Goal: Book appointment/travel/reservation

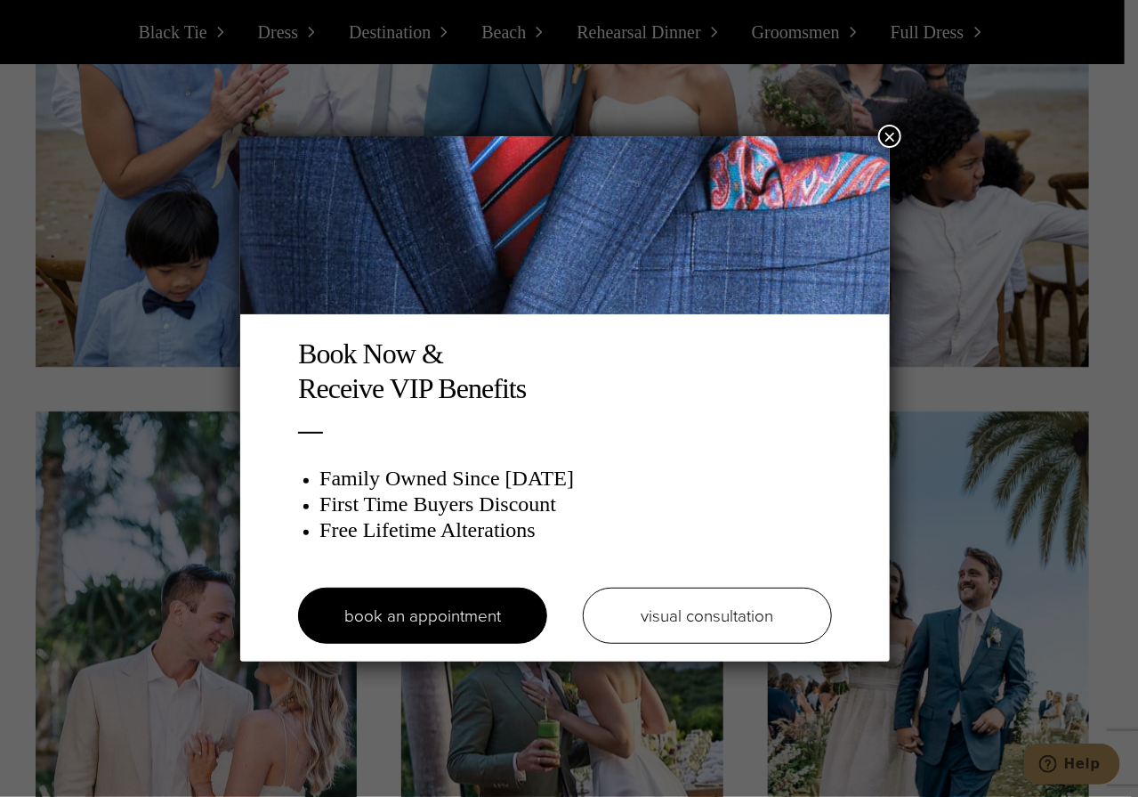
click at [888, 133] on button "×" at bounding box center [889, 136] width 23 height 23
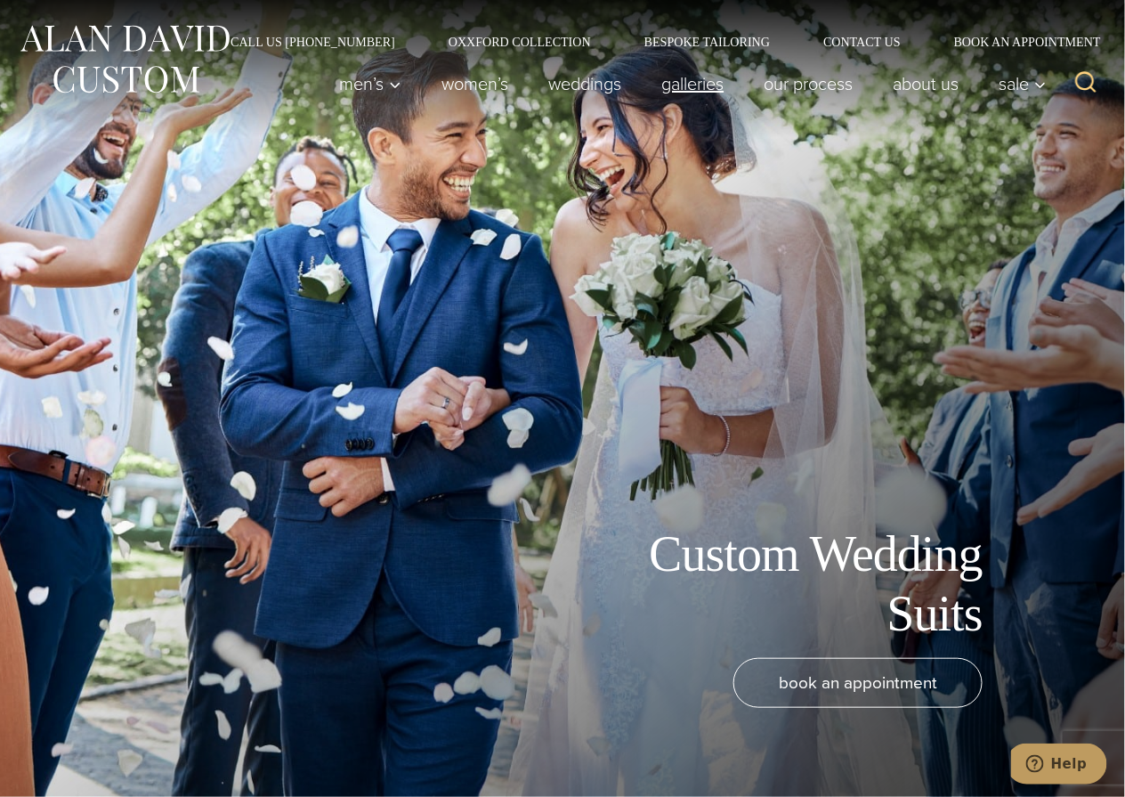
click at [664, 87] on link "Galleries" at bounding box center [693, 84] width 102 height 36
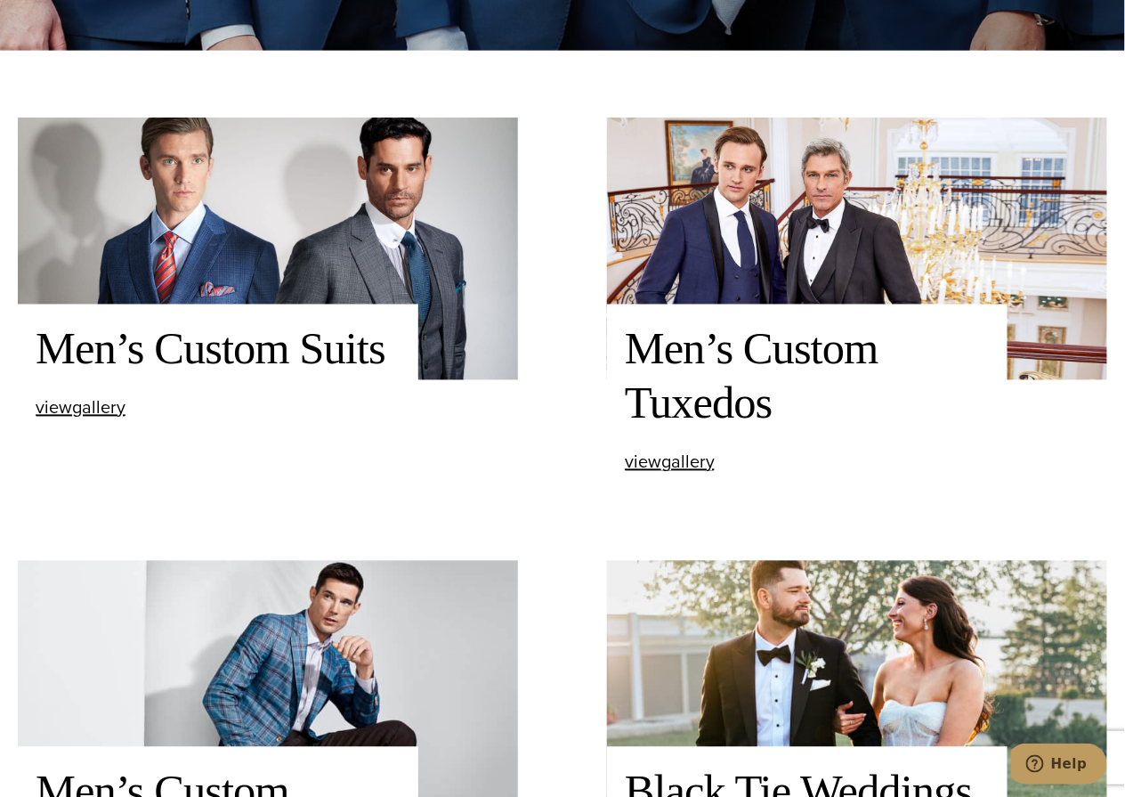
scroll to position [1036, 0]
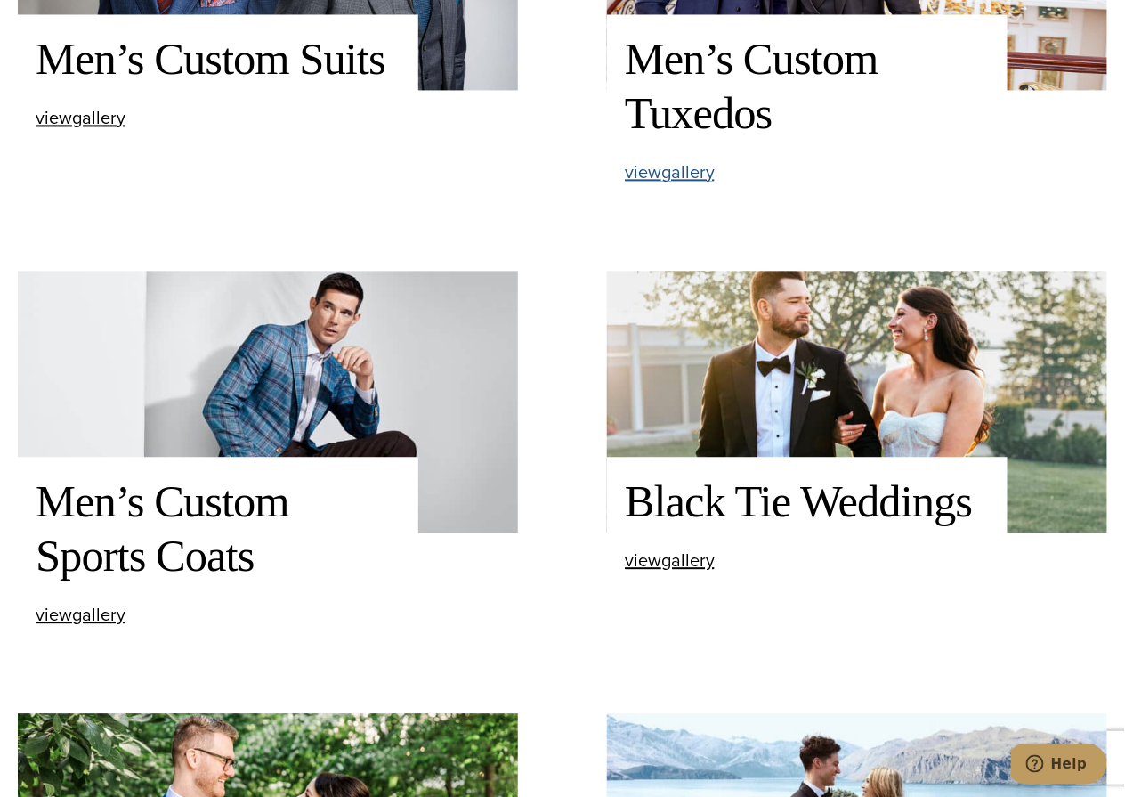
click at [673, 177] on span "view Men’s Custom Tuxedos gallery" at bounding box center [670, 171] width 90 height 27
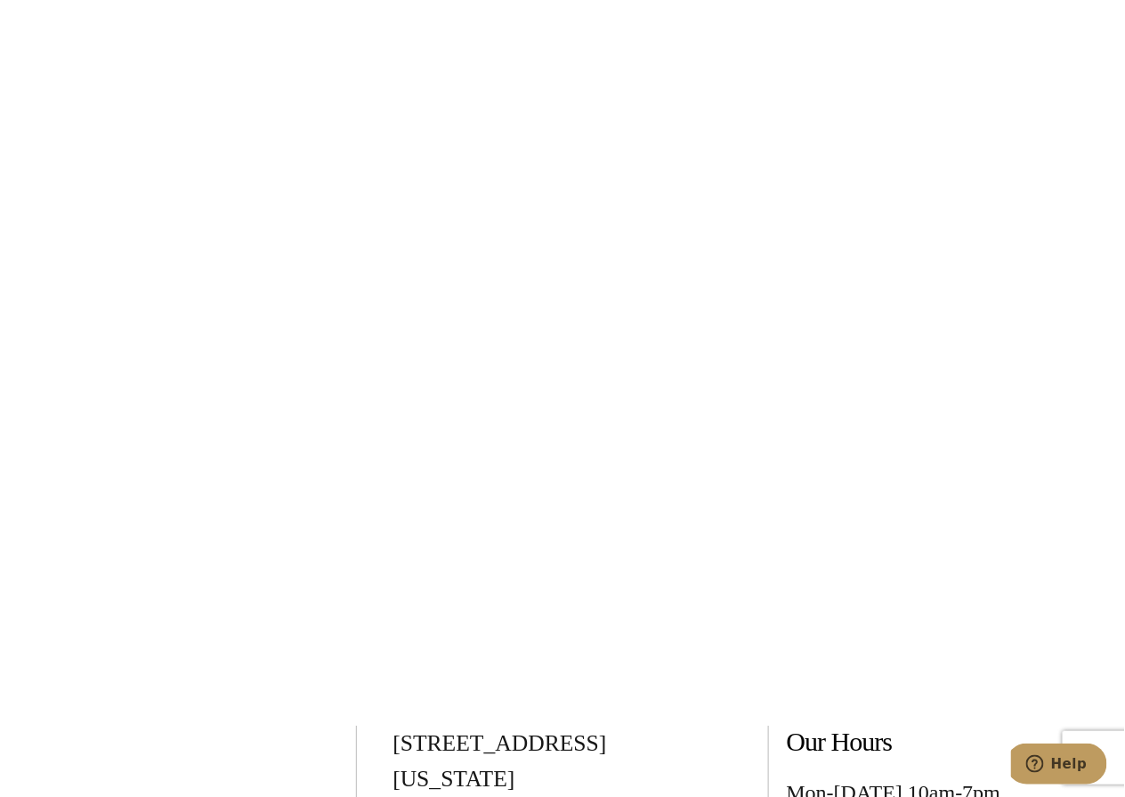
scroll to position [7763, 0]
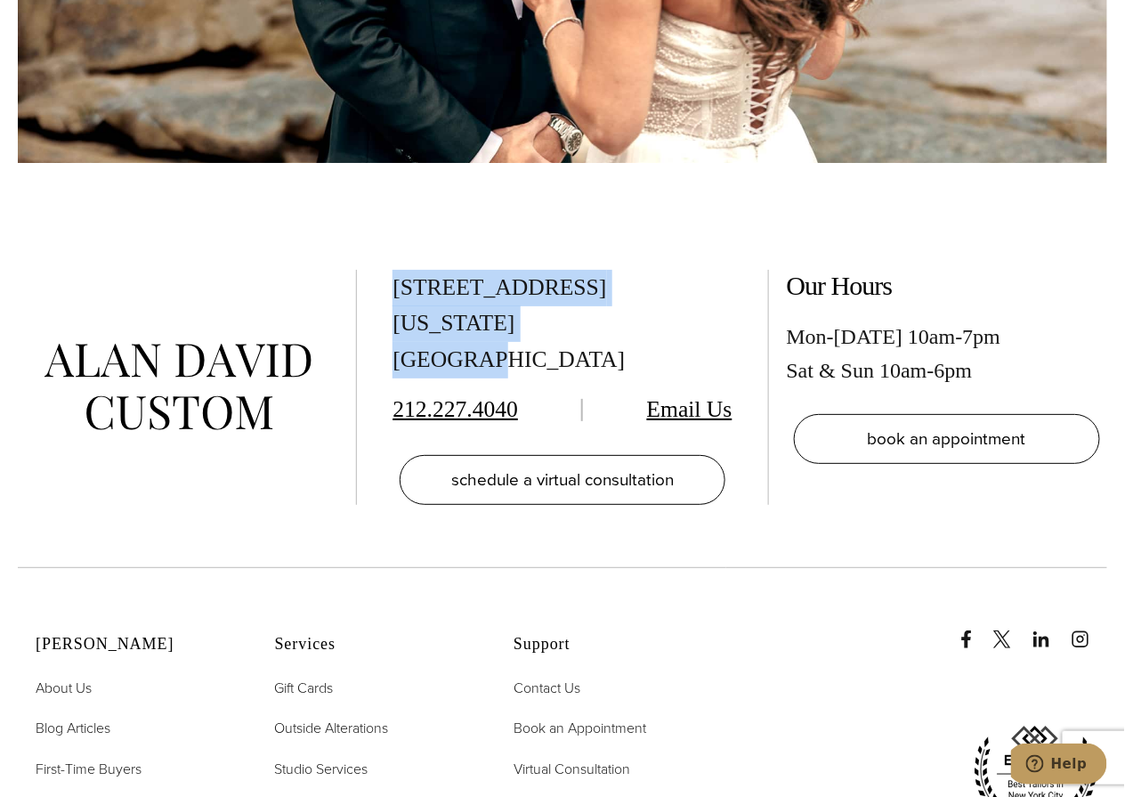
drag, startPoint x: 398, startPoint y: 285, endPoint x: 601, endPoint y: 316, distance: 205.3
click at [601, 316] on div "[STREET_ADDRESS][US_STATE]" at bounding box center [562, 324] width 339 height 109
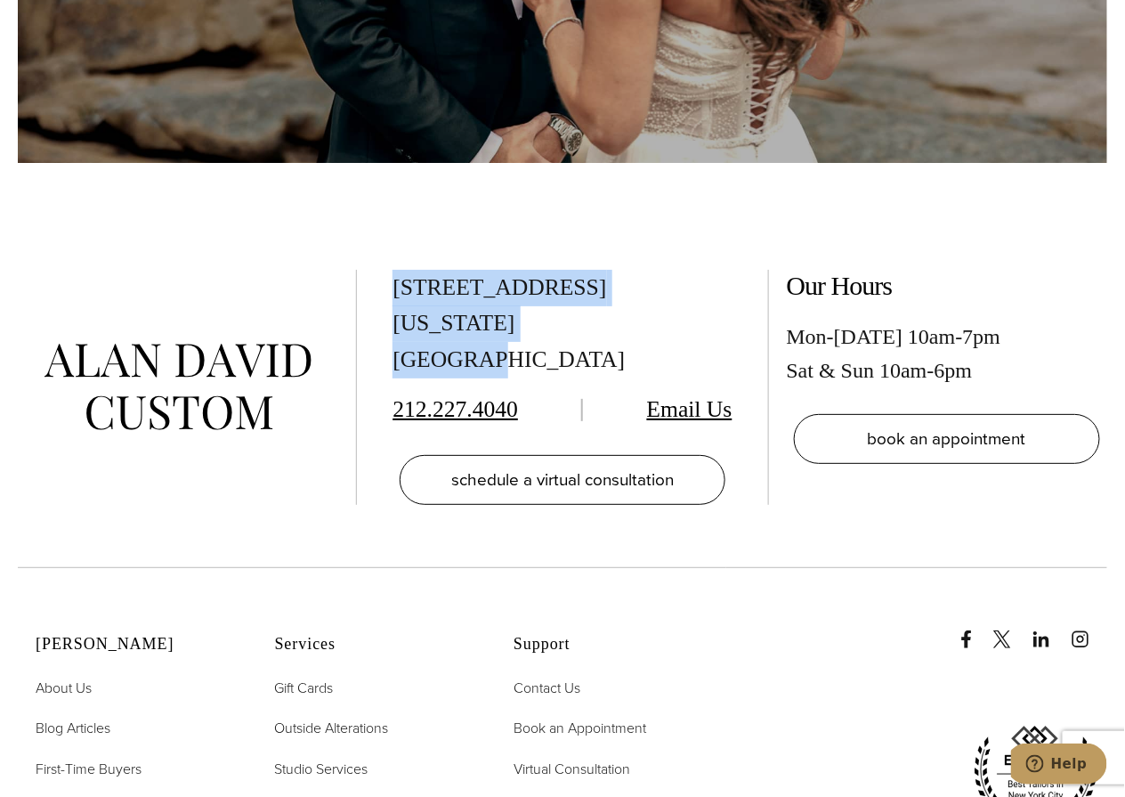
copy div "[STREET_ADDRESS][US_STATE]"
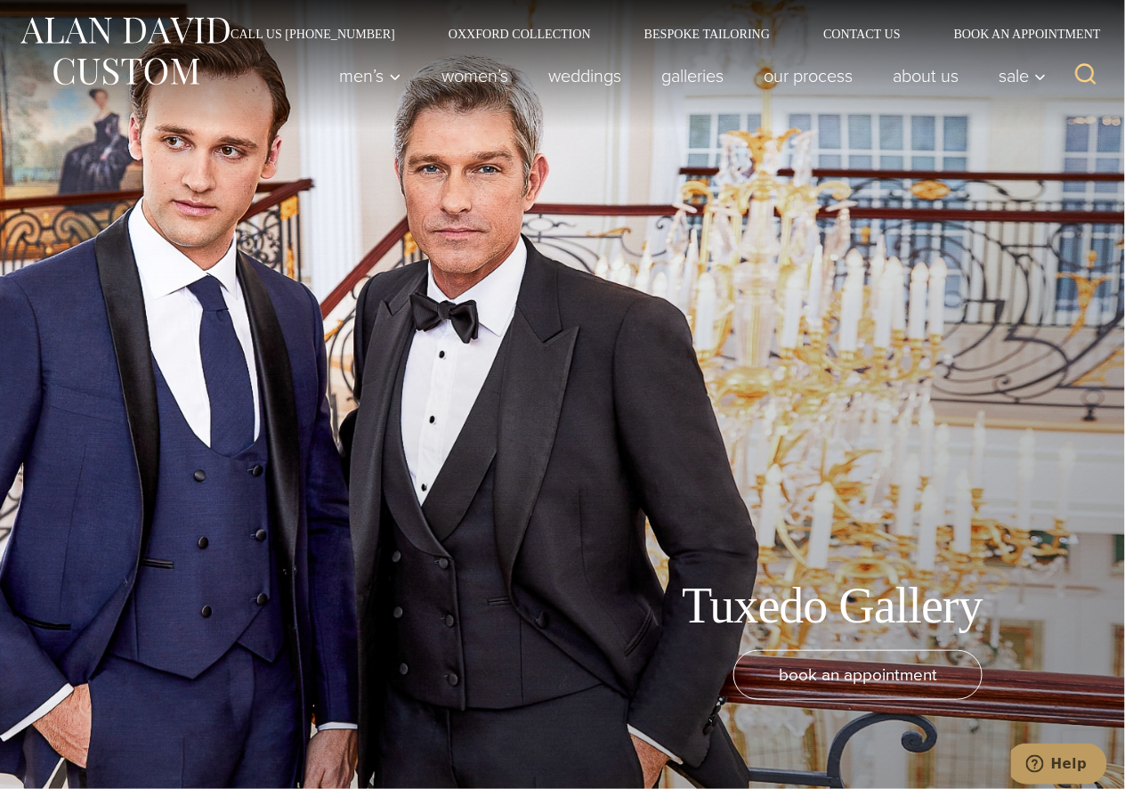
scroll to position [0, 0]
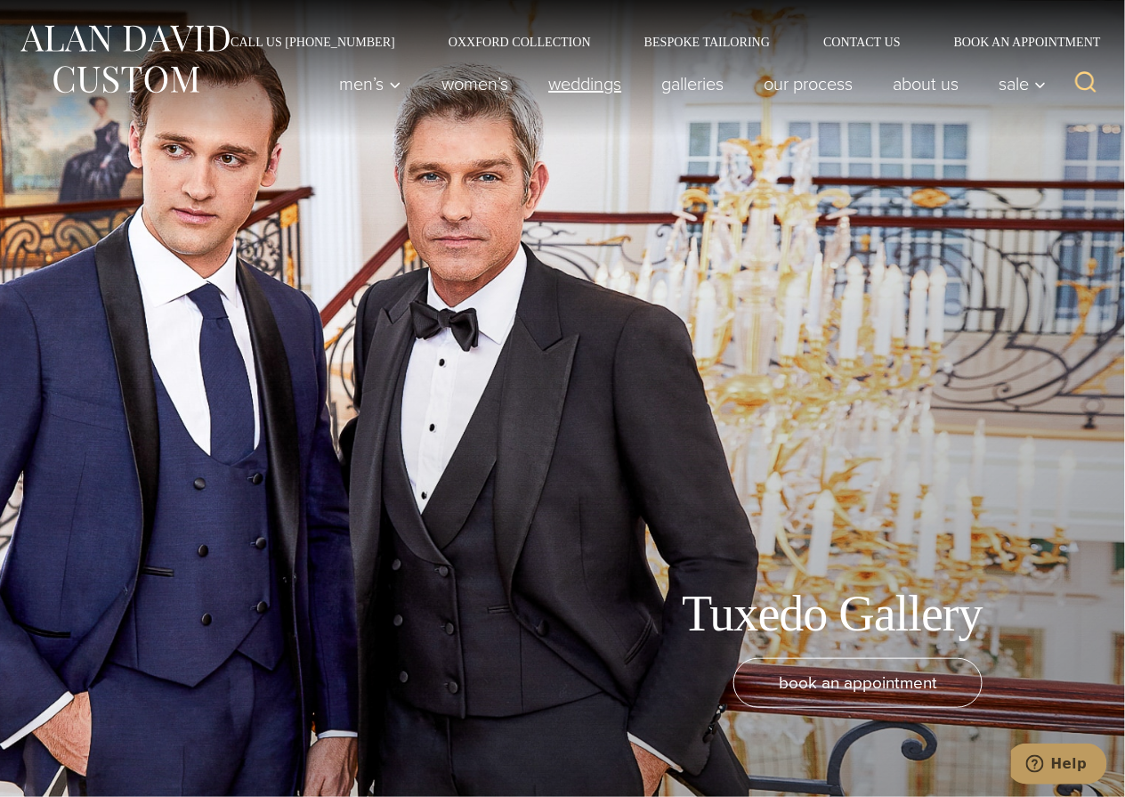
click at [564, 73] on link "weddings" at bounding box center [585, 84] width 113 height 36
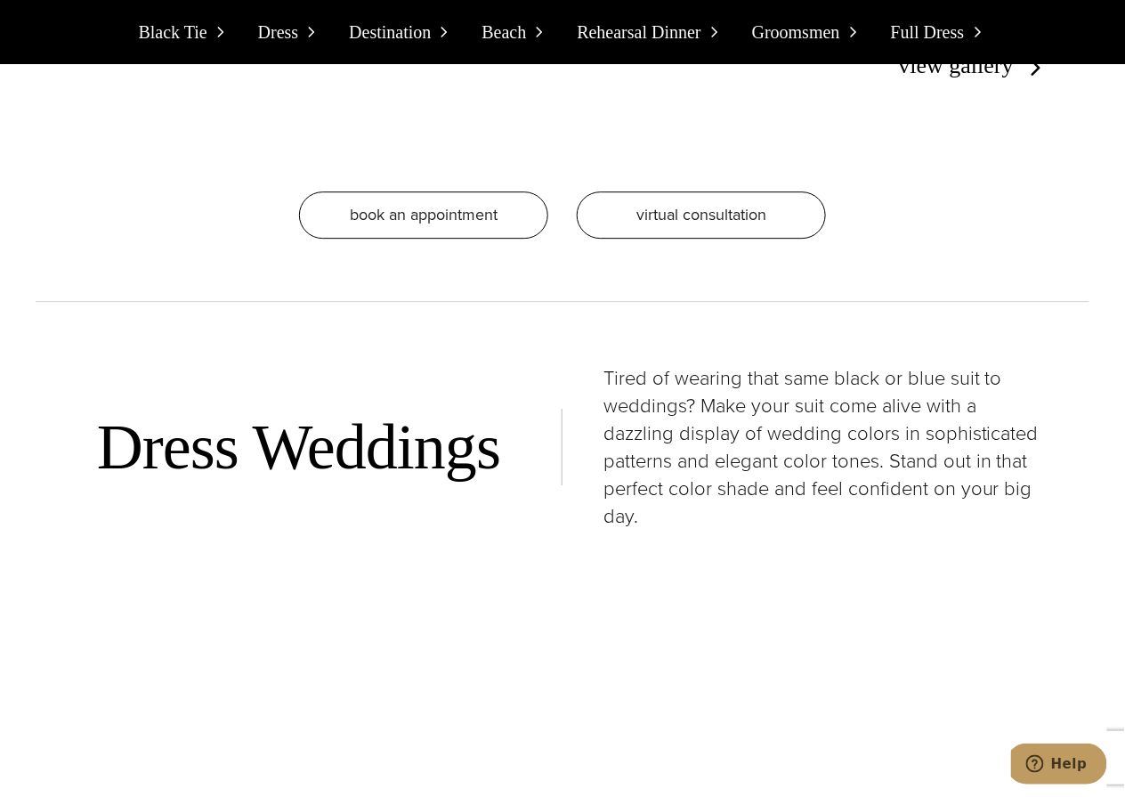
scroll to position [3413, 0]
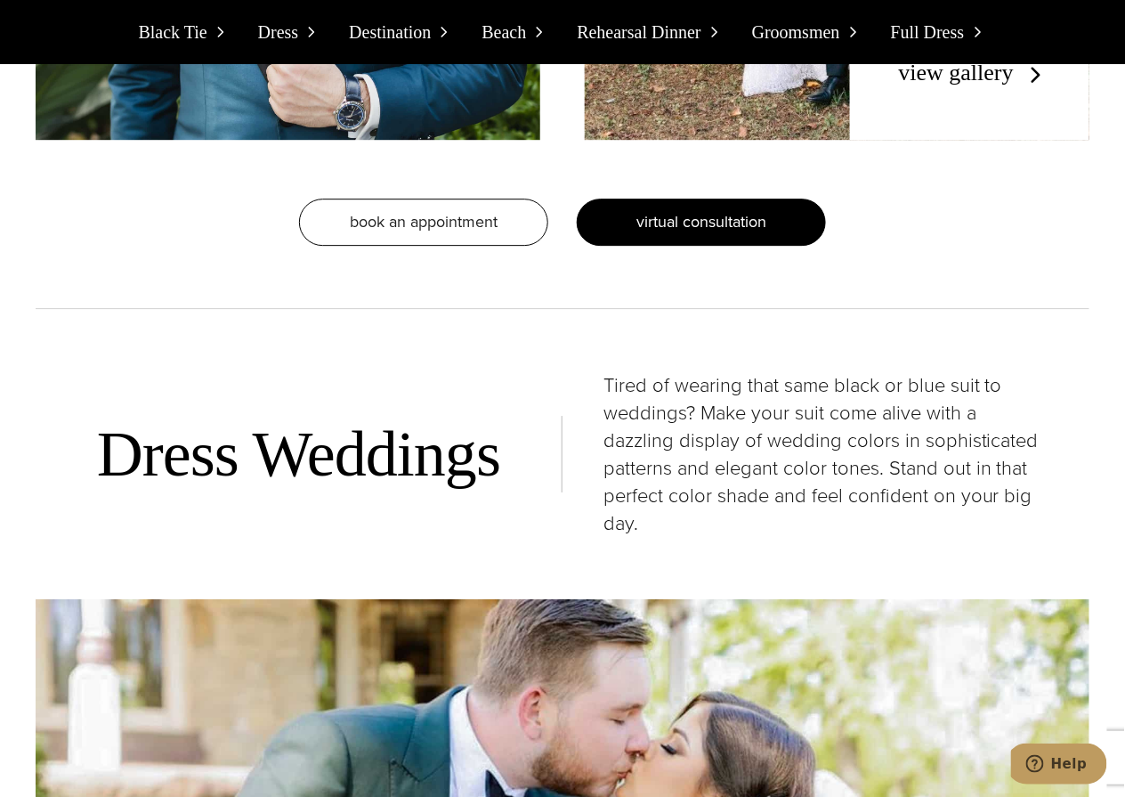
click at [656, 210] on span "virtual consultation" at bounding box center [701, 221] width 130 height 23
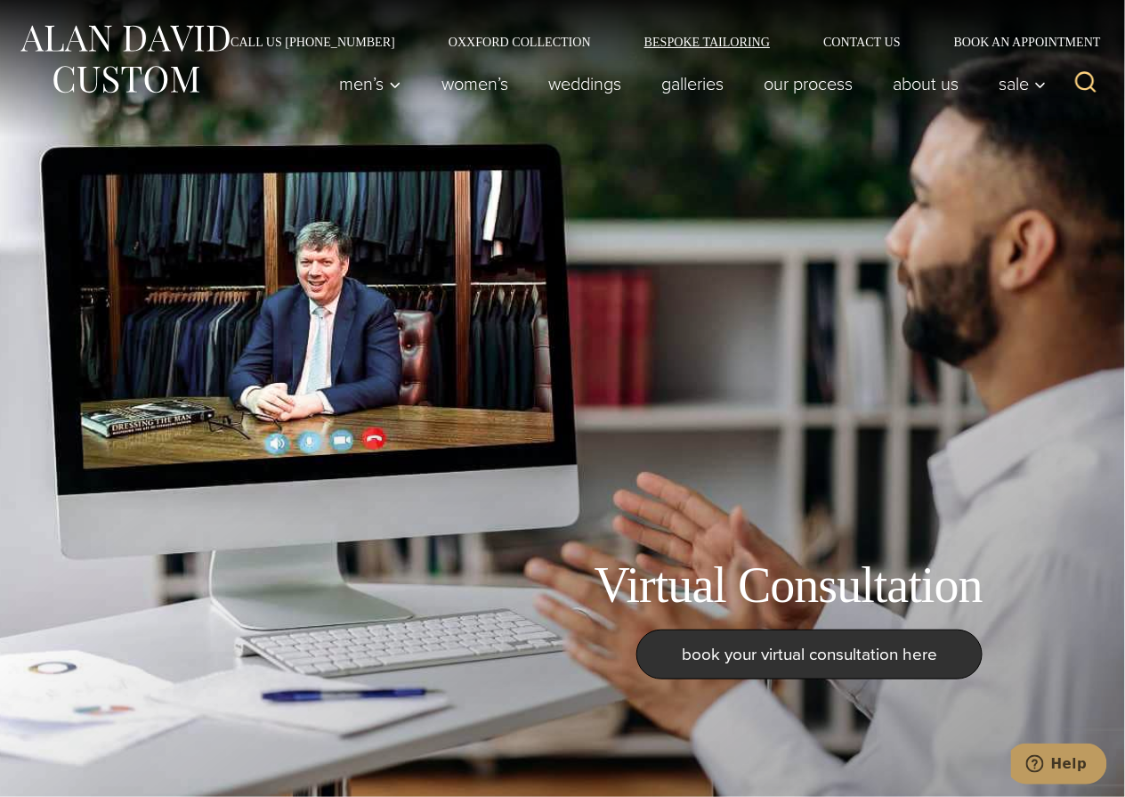
click at [676, 36] on link "Bespoke Tailoring" at bounding box center [707, 42] width 179 height 12
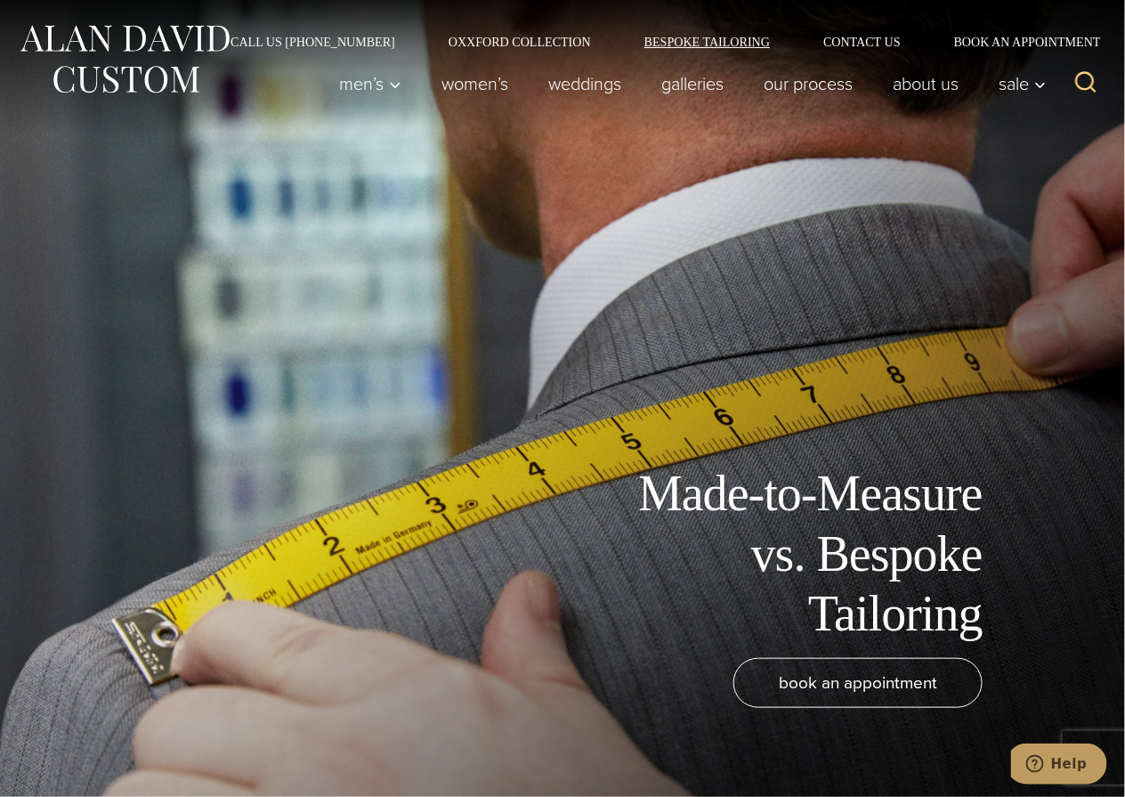
click at [668, 37] on link "Bespoke Tailoring" at bounding box center [707, 42] width 179 height 12
click at [787, 78] on link "Our Process" at bounding box center [808, 84] width 129 height 36
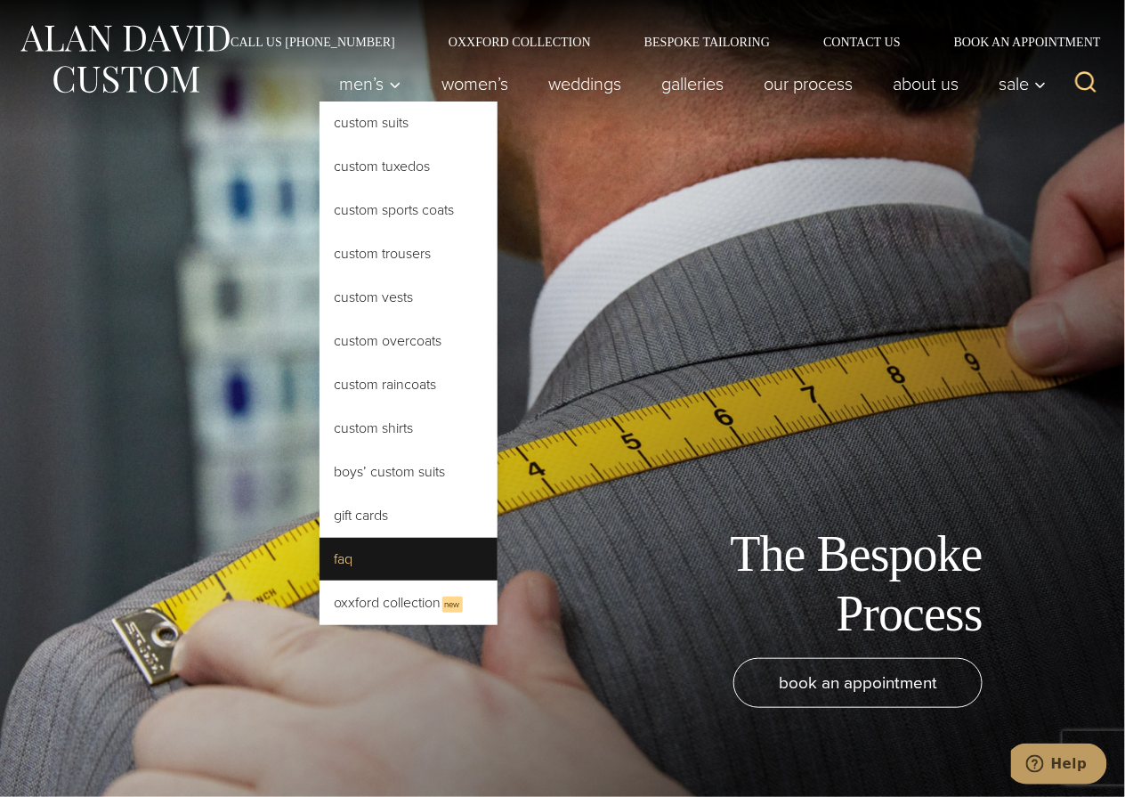
click at [361, 549] on link "FAQ" at bounding box center [409, 559] width 178 height 43
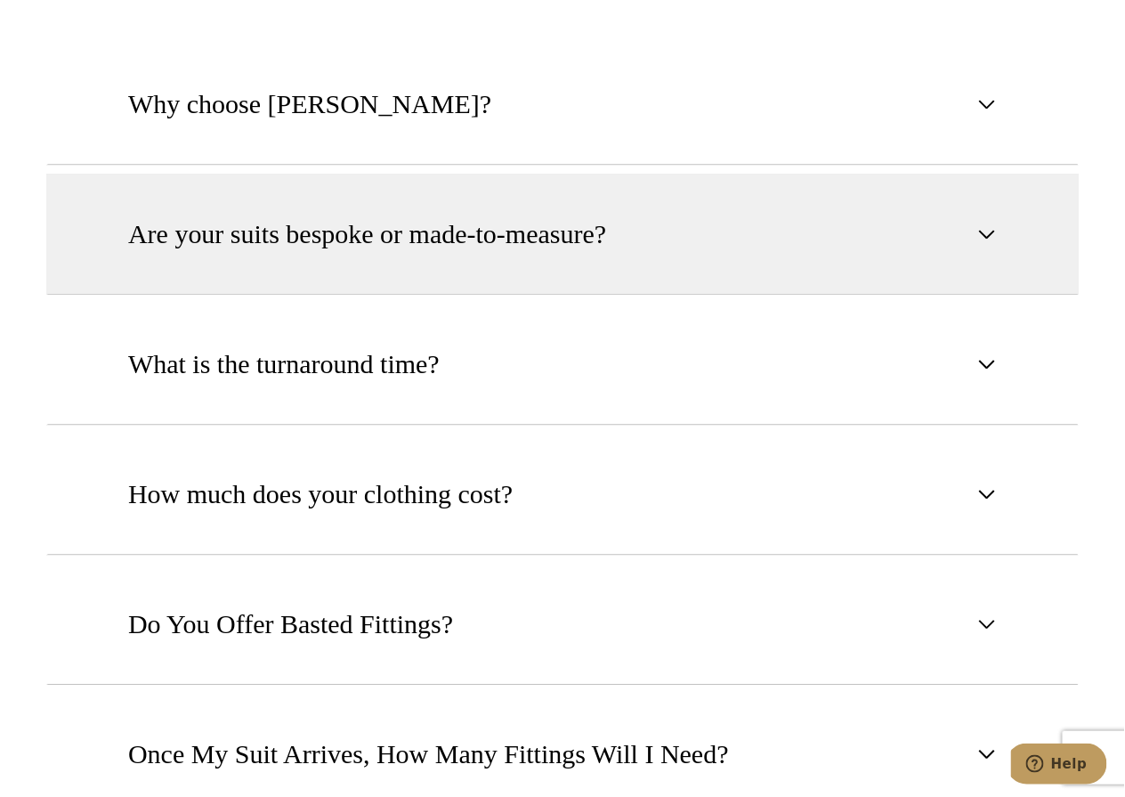
scroll to position [1093, 0]
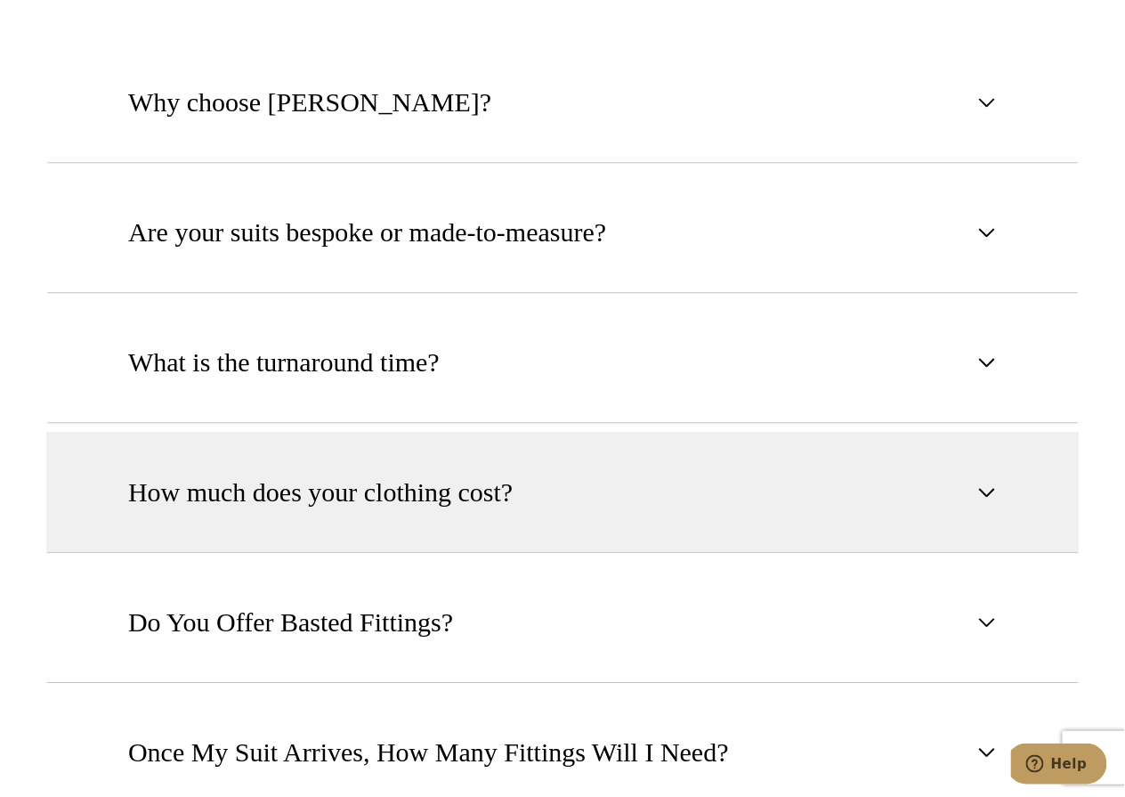
click at [370, 500] on span "How much does your clothing cost?" at bounding box center [320, 492] width 385 height 39
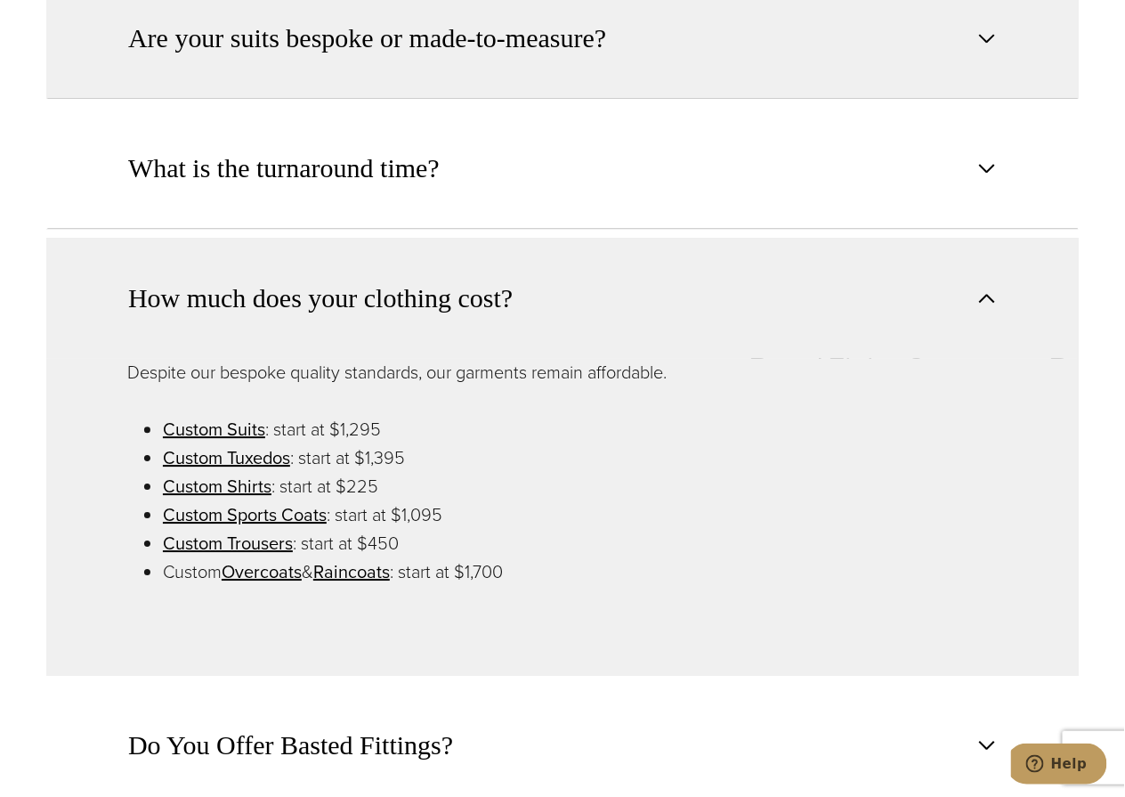
scroll to position [1298, 0]
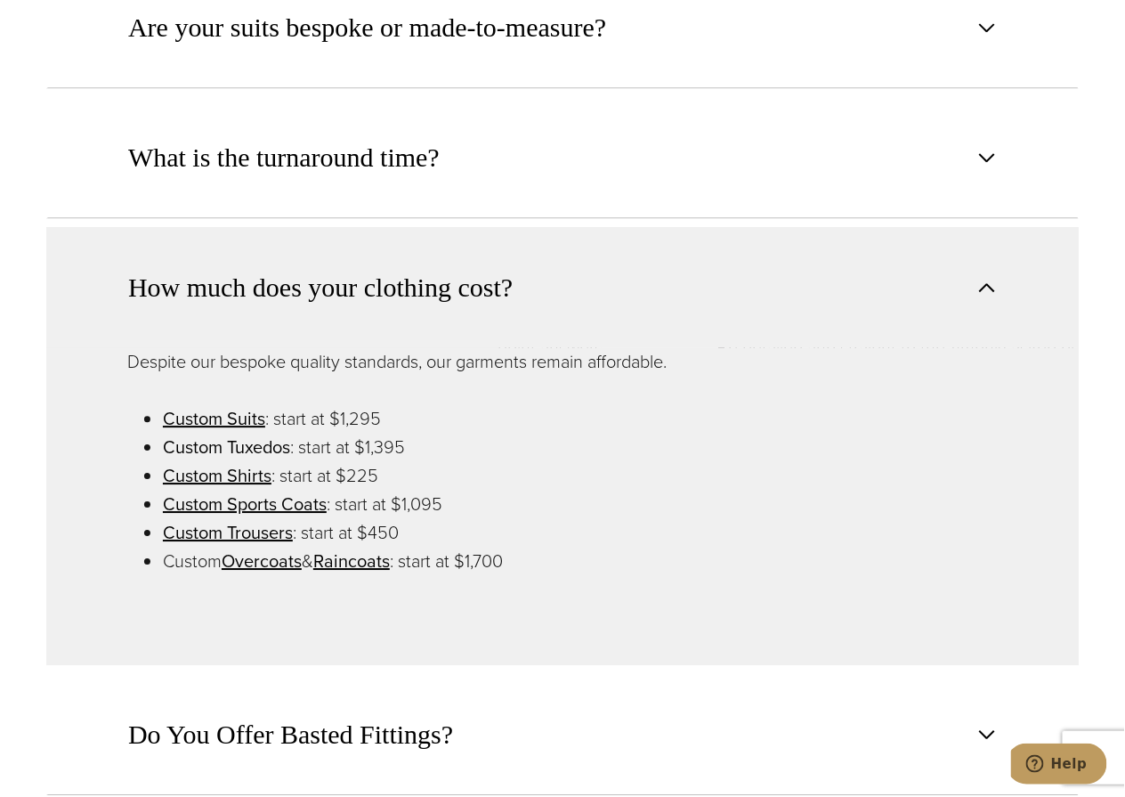
click at [249, 441] on link "Custom Tuxedos" at bounding box center [226, 446] width 127 height 27
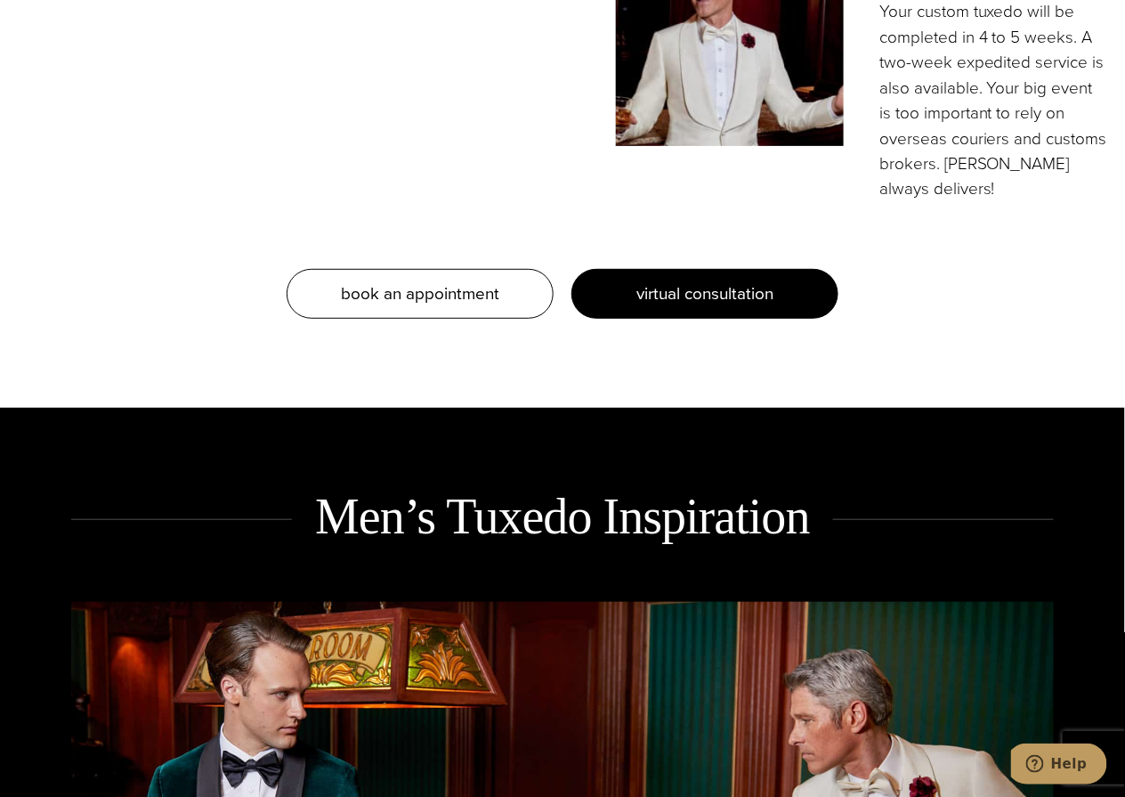
scroll to position [2081, 0]
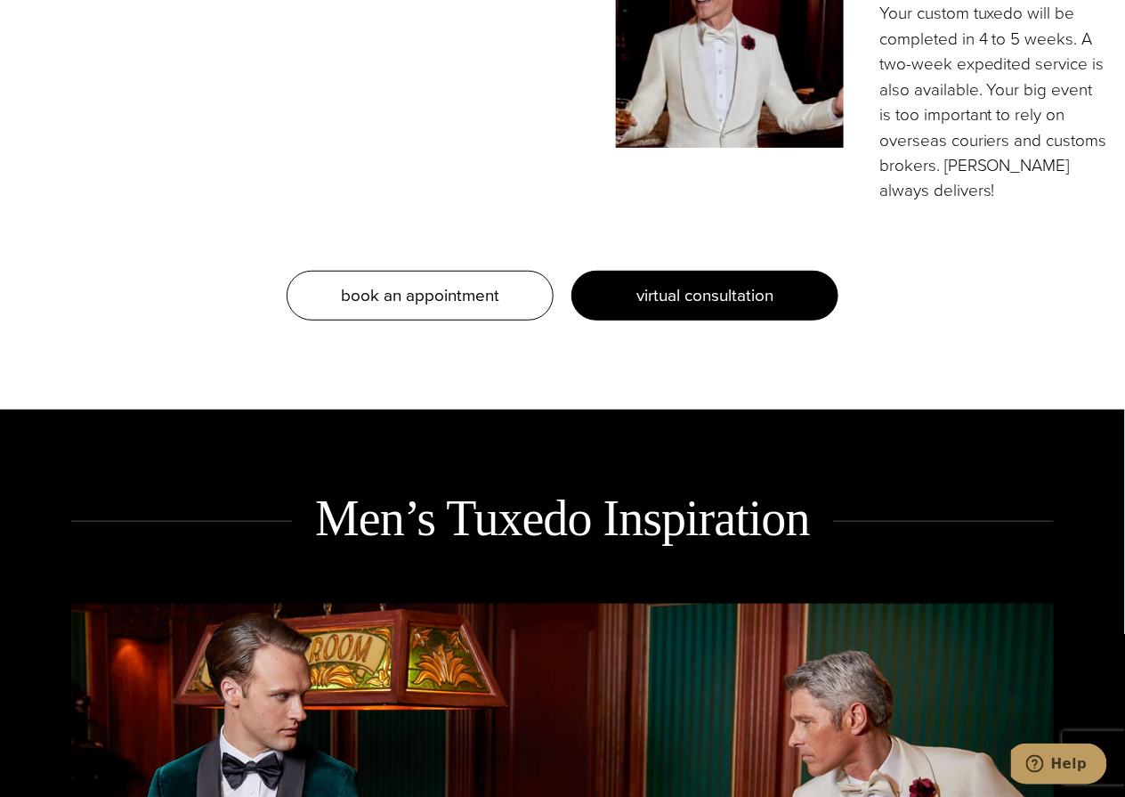
click at [651, 282] on span "virtual consultation" at bounding box center [704, 295] width 137 height 26
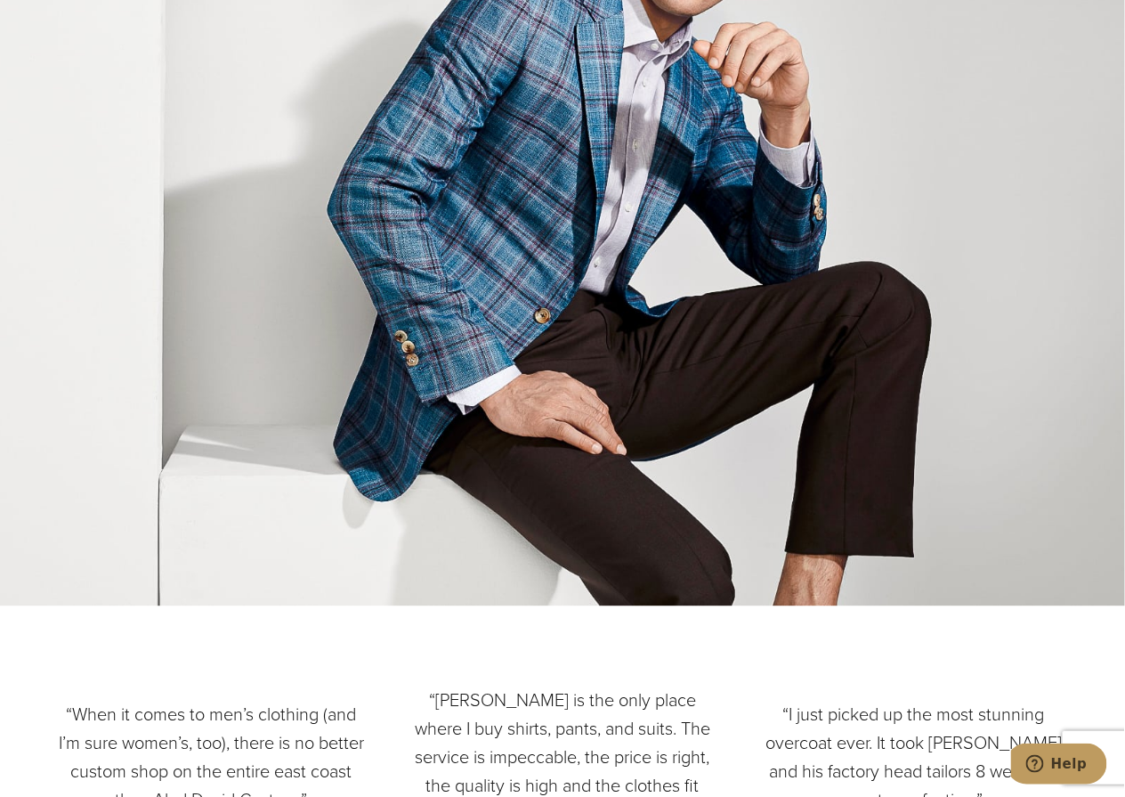
scroll to position [2952, 0]
